Goal: Book appointment/travel/reservation

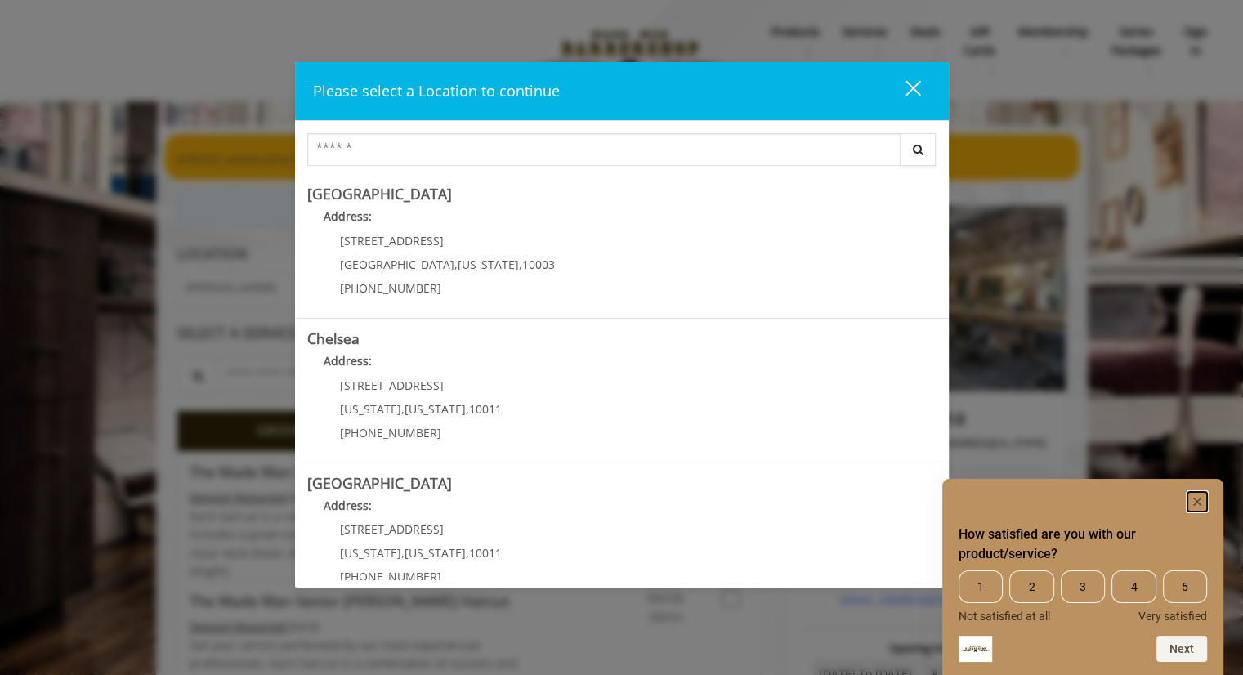
click at [1199, 498] on icon "Hide survey" at bounding box center [1197, 502] width 8 height 8
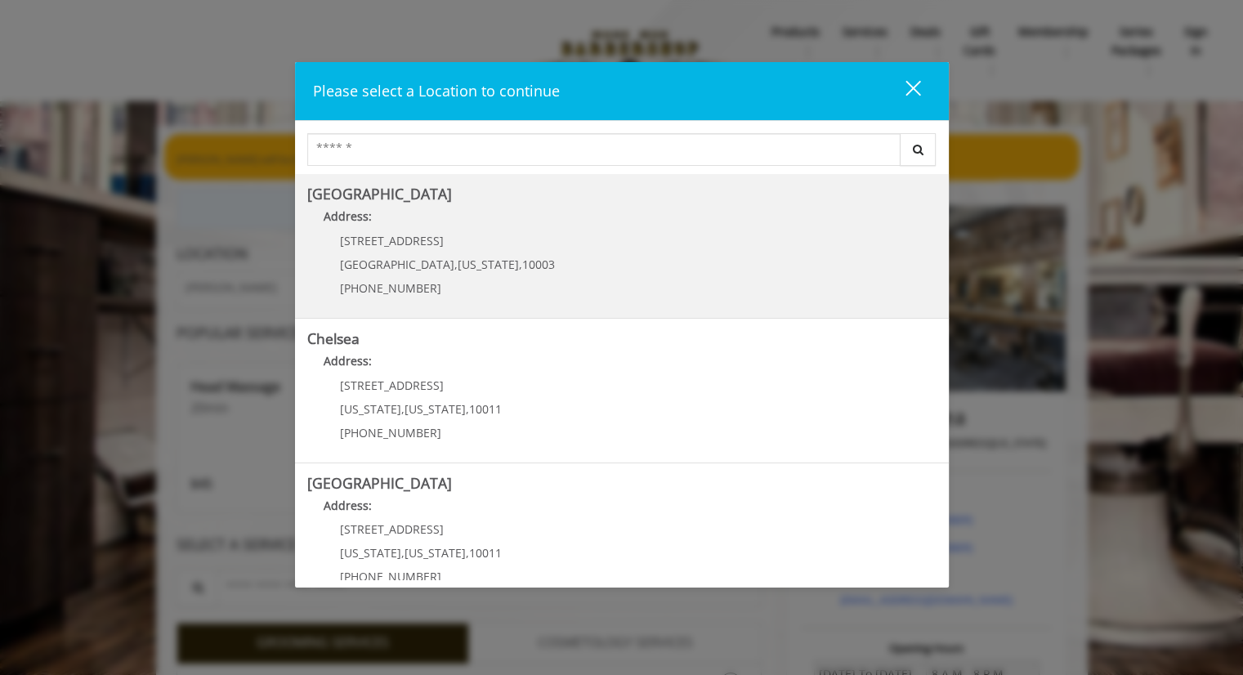
click at [522, 269] on span "10003" at bounding box center [538, 265] width 33 height 16
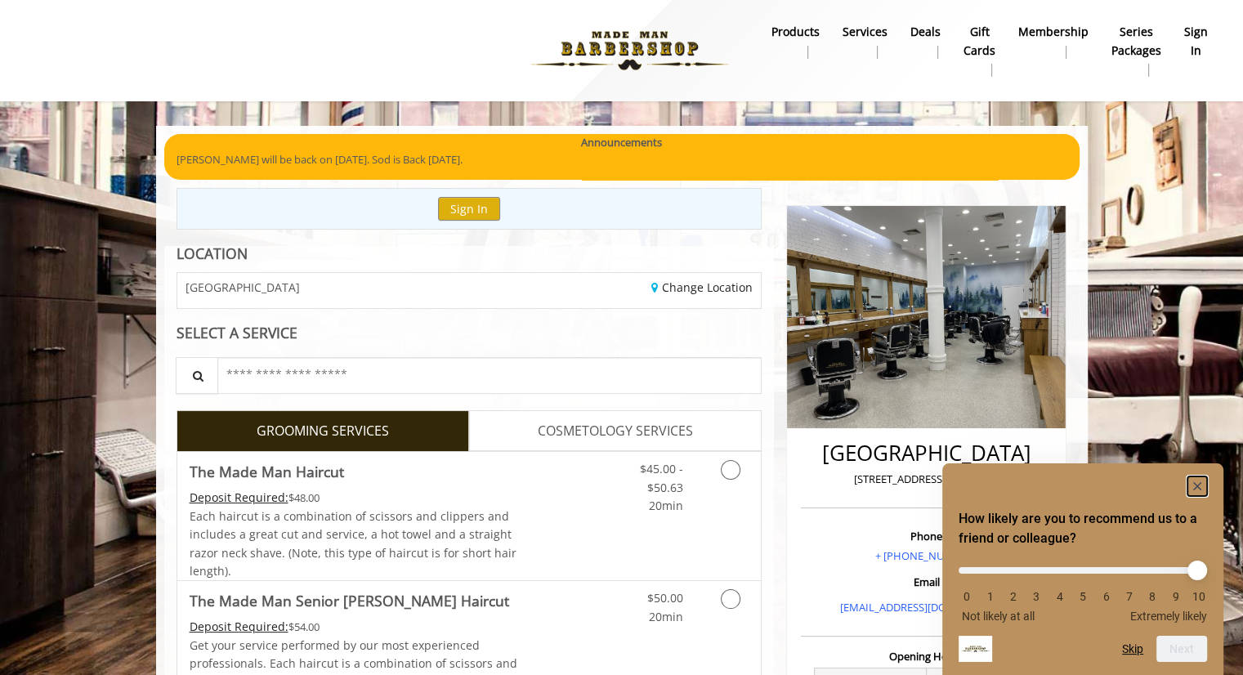
click at [1194, 484] on rect "Hide survey" at bounding box center [1197, 486] width 20 height 20
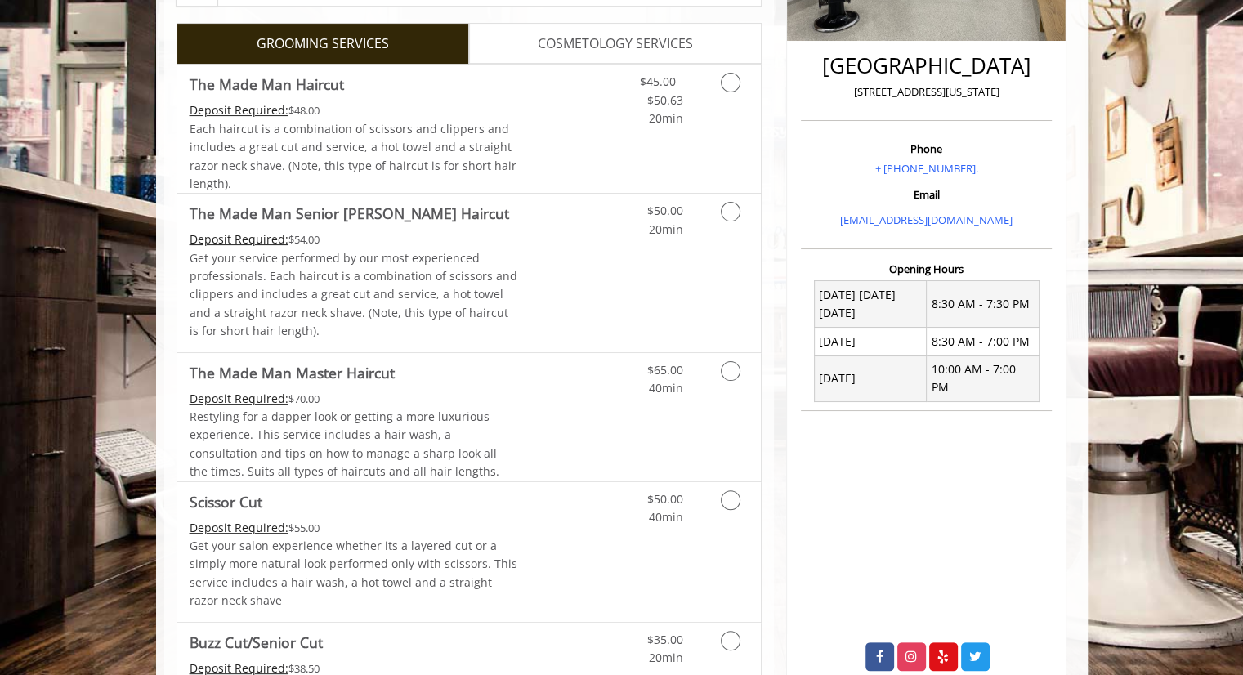
scroll to position [408, 0]
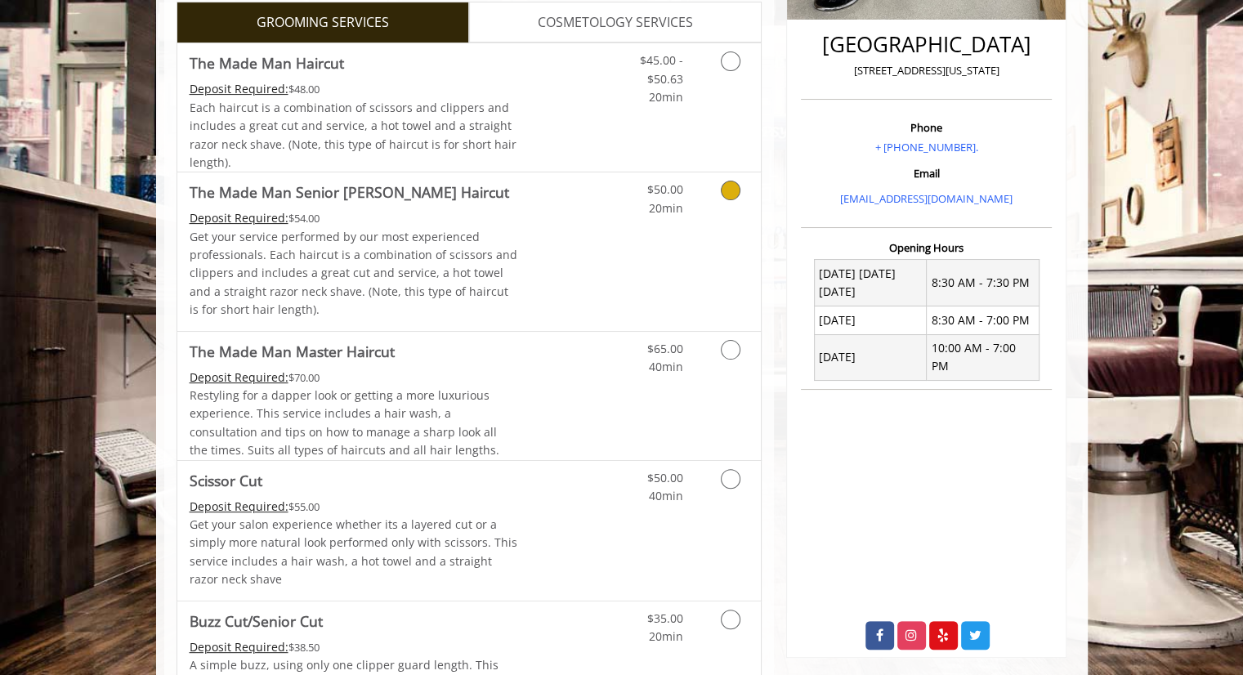
click at [705, 243] on div "$50.00 20min" at bounding box center [687, 251] width 146 height 158
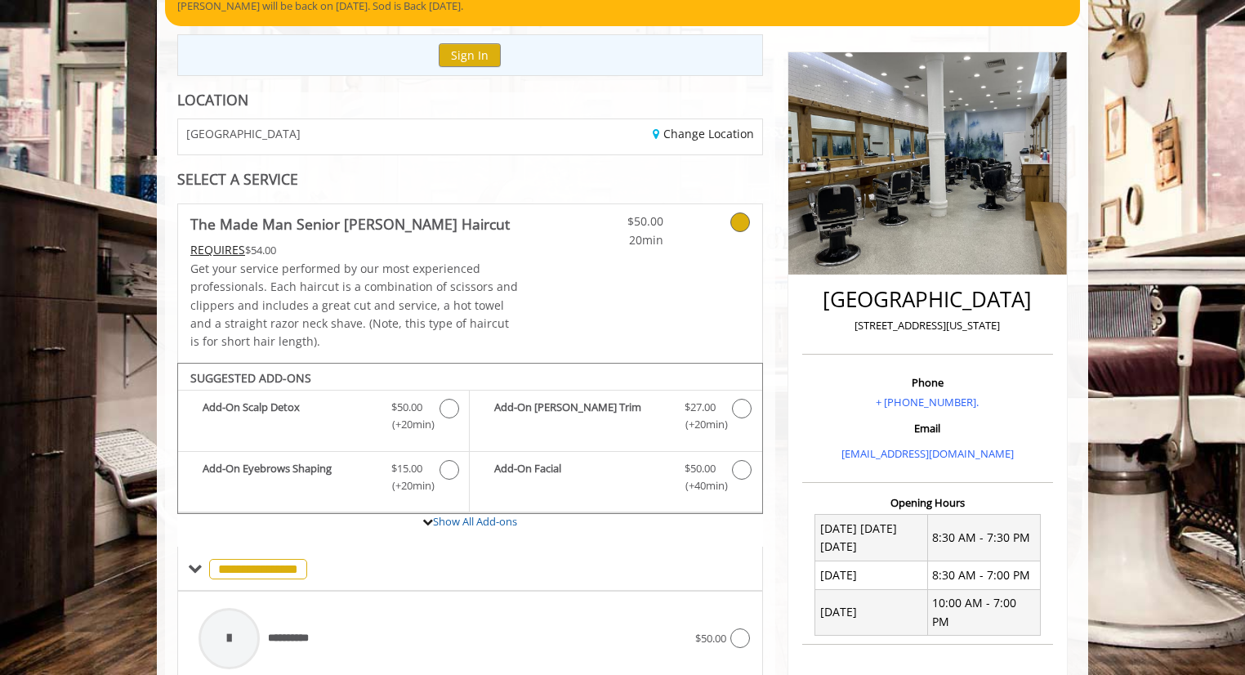
scroll to position [0, 0]
